Goal: Task Accomplishment & Management: Use online tool/utility

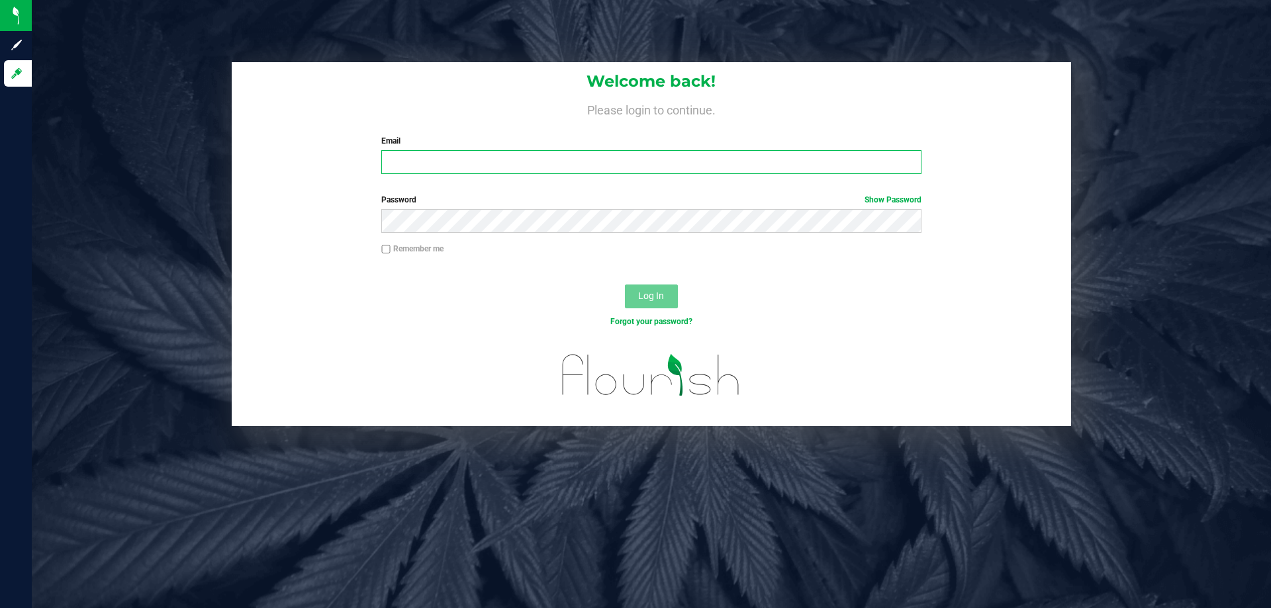
click at [419, 156] on input "Email" at bounding box center [651, 162] width 540 height 24
type input "[EMAIL_ADDRESS][DOMAIN_NAME]"
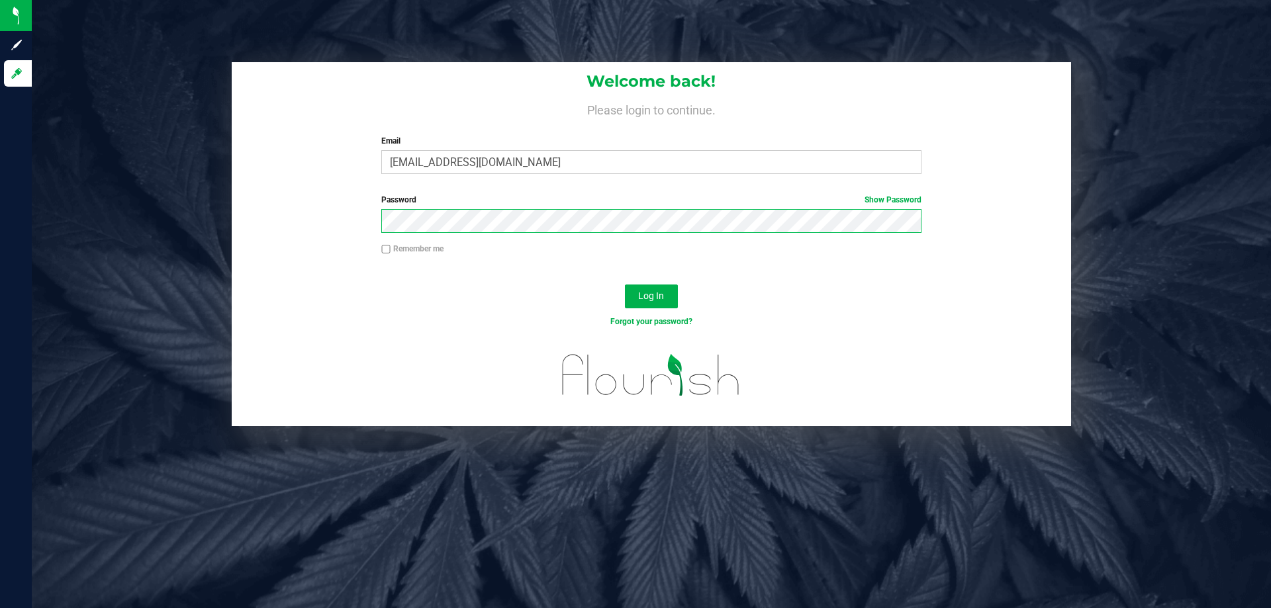
click at [625, 285] on button "Log In" at bounding box center [651, 297] width 53 height 24
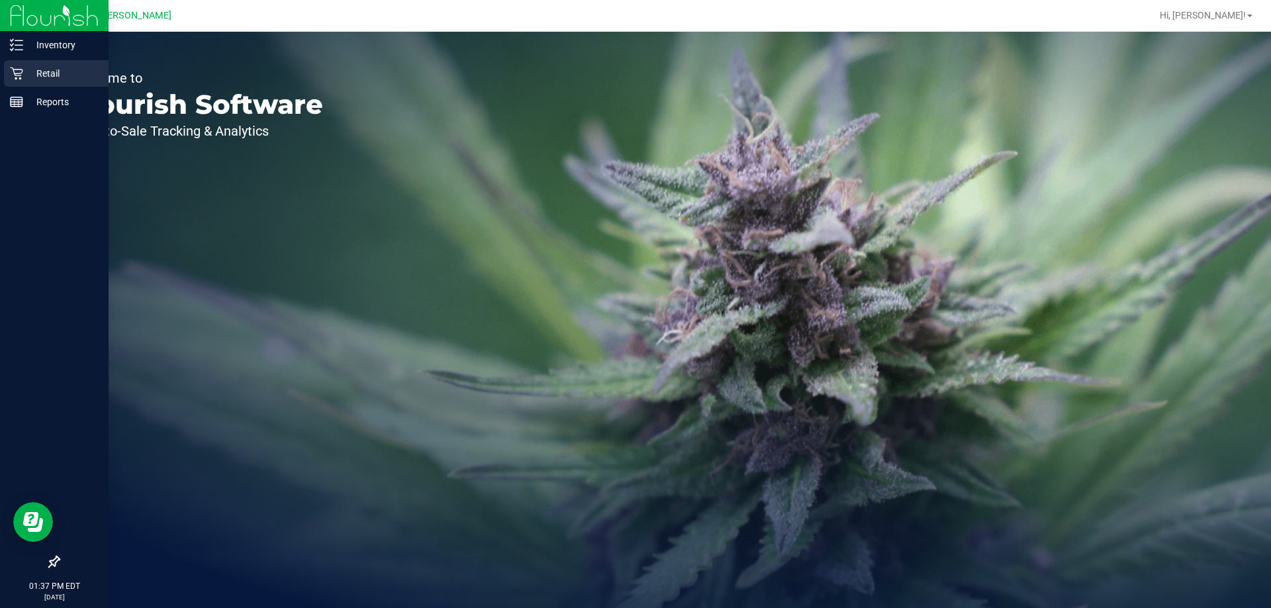
click at [25, 69] on p "Retail" at bounding box center [62, 74] width 79 height 16
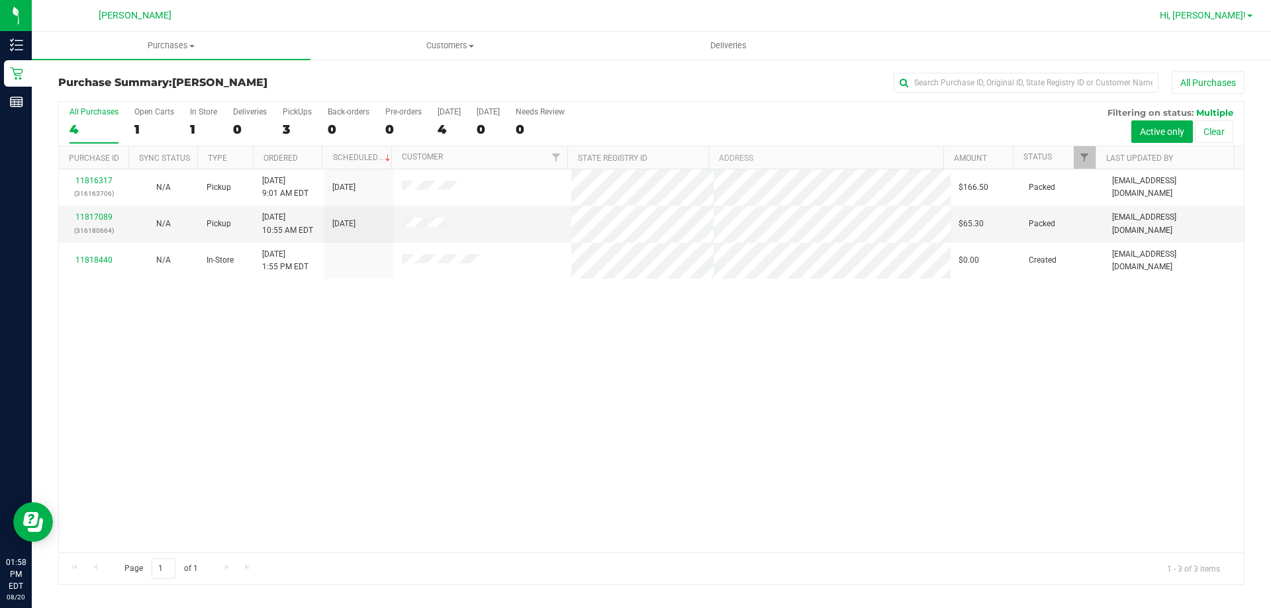
click at [1252, 22] on link "Hi, [PERSON_NAME]!" at bounding box center [1205, 16] width 103 height 14
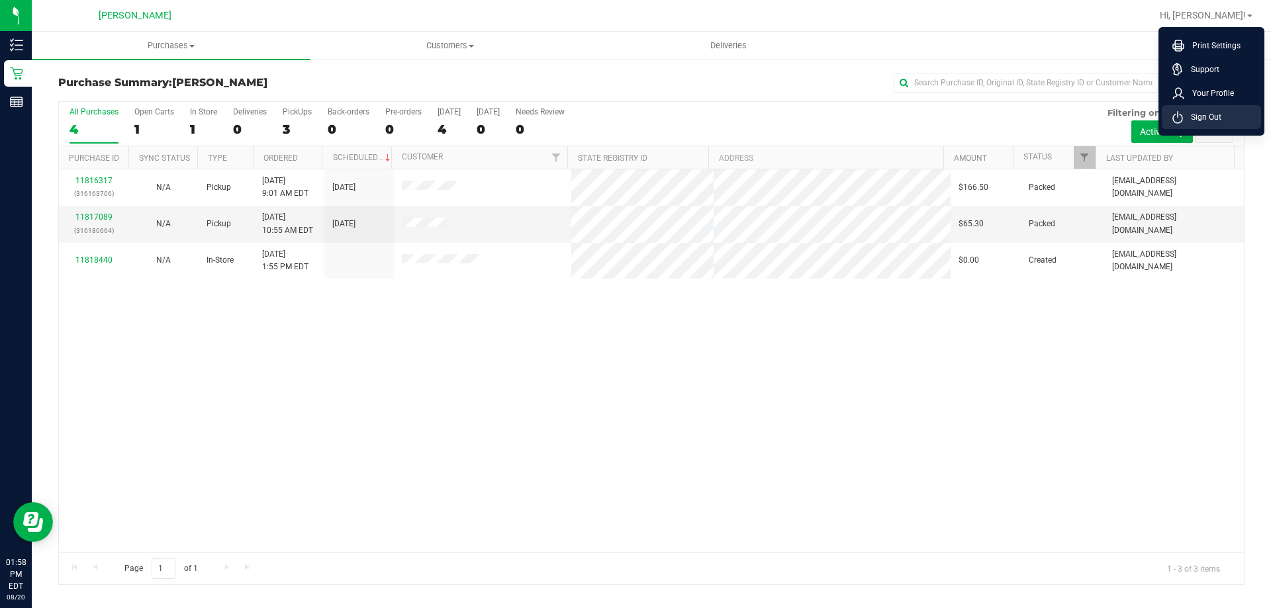
click at [1182, 126] on li "Sign Out" at bounding box center [1211, 117] width 99 height 24
